Goal: Find specific page/section: Find specific page/section

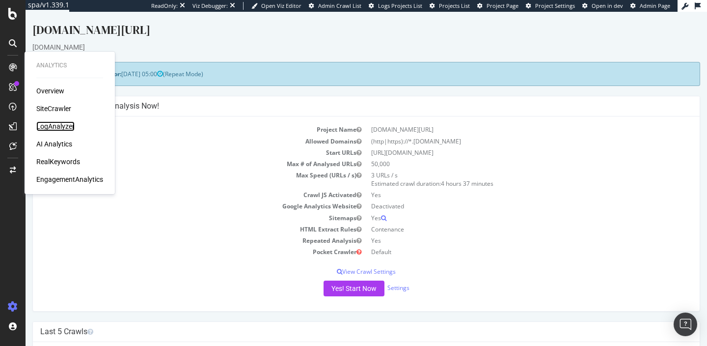
click at [64, 129] on div "LogAnalyzer" at bounding box center [55, 126] width 38 height 10
